Goal: Task Accomplishment & Management: Use online tool/utility

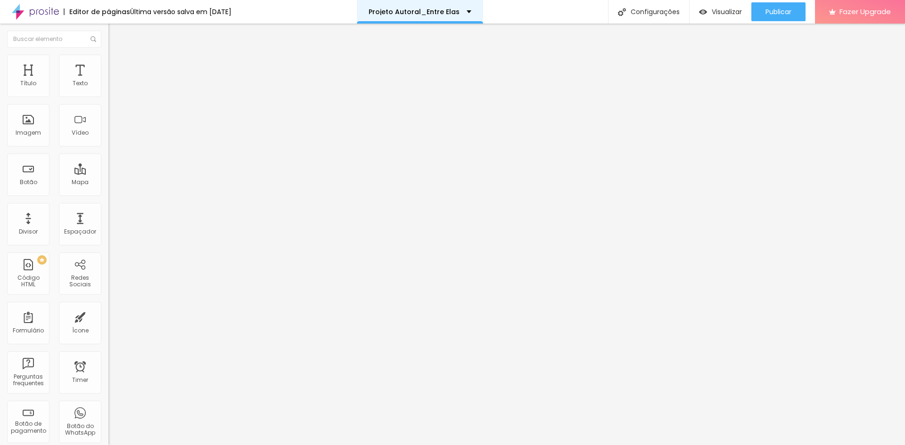
click at [471, 15] on div "Projeto Autoral_Entre Elas" at bounding box center [420, 11] width 103 height 7
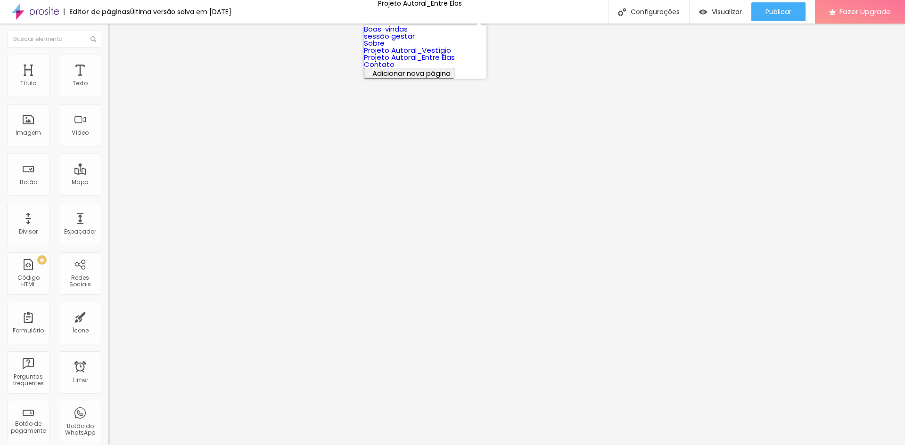
click at [400, 62] on link "Projeto Autoral_Entre Elas" at bounding box center [409, 57] width 91 height 10
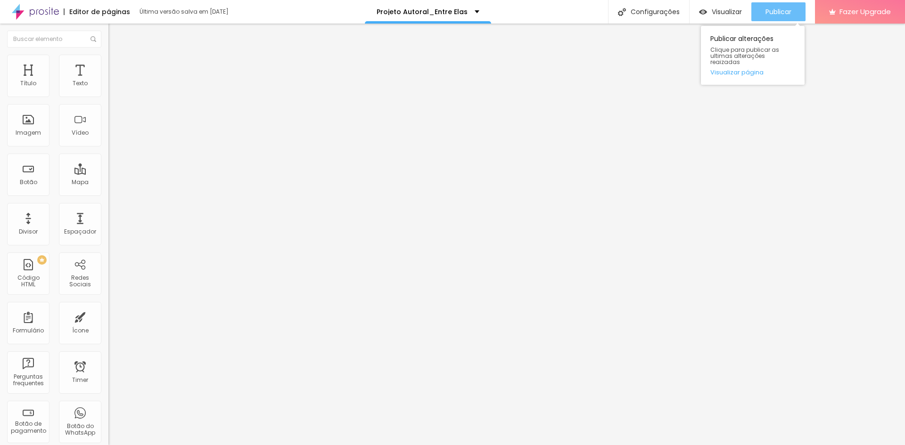
click at [777, 8] on span "Publicar" at bounding box center [778, 12] width 26 height 8
click at [785, 8] on span "Publicar" at bounding box center [778, 12] width 26 height 8
click at [748, 69] on link "Visualizar página" at bounding box center [752, 72] width 85 height 6
